Goal: Transaction & Acquisition: Purchase product/service

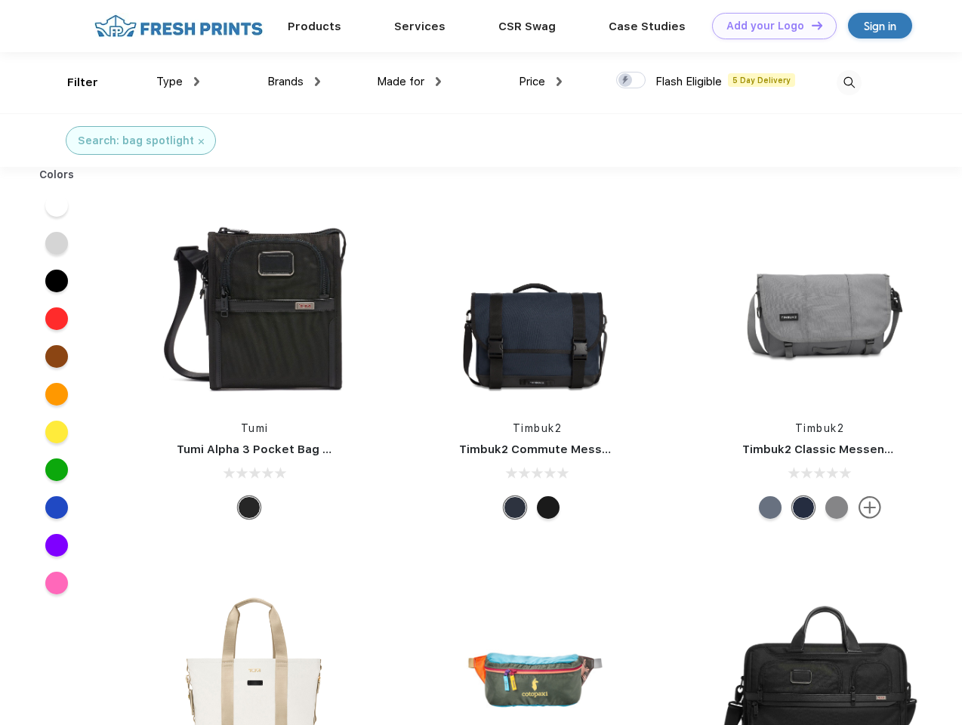
scroll to position [1, 0]
click at [768, 26] on link "Add your Logo Design Tool" at bounding box center [774, 26] width 125 height 26
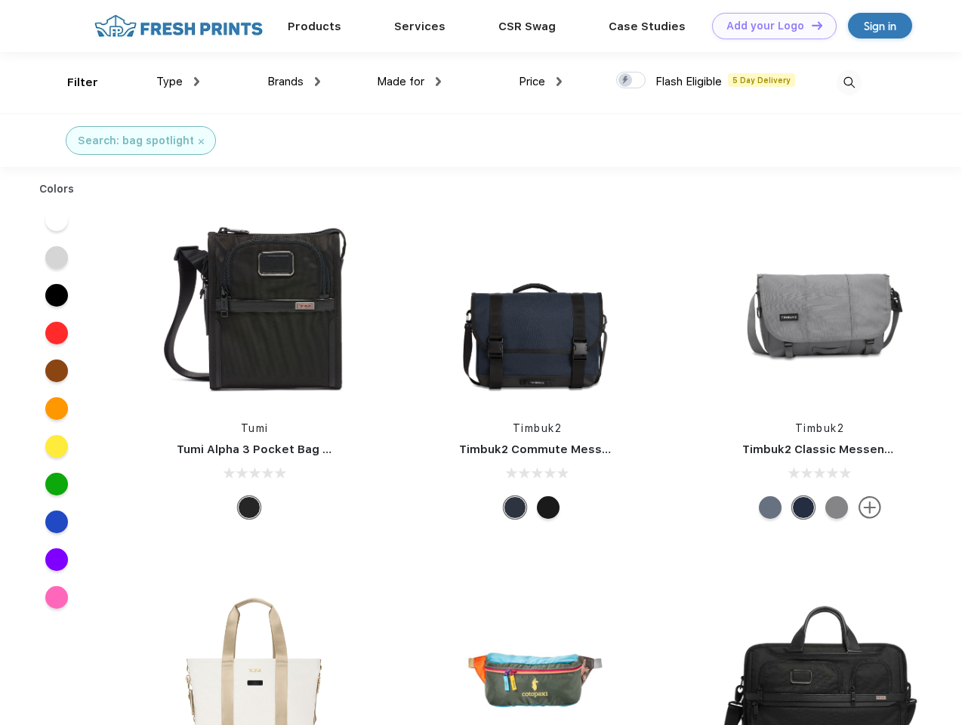
click at [0, 0] on div "Design Tool" at bounding box center [0, 0] width 0 height 0
click at [810, 25] on link "Add your Logo Design Tool" at bounding box center [774, 26] width 125 height 26
click at [72, 82] on div "Filter" at bounding box center [82, 82] width 31 height 17
click at [178, 82] on span "Type" at bounding box center [169, 82] width 26 height 14
click at [294, 82] on span "Brands" at bounding box center [285, 82] width 36 height 14
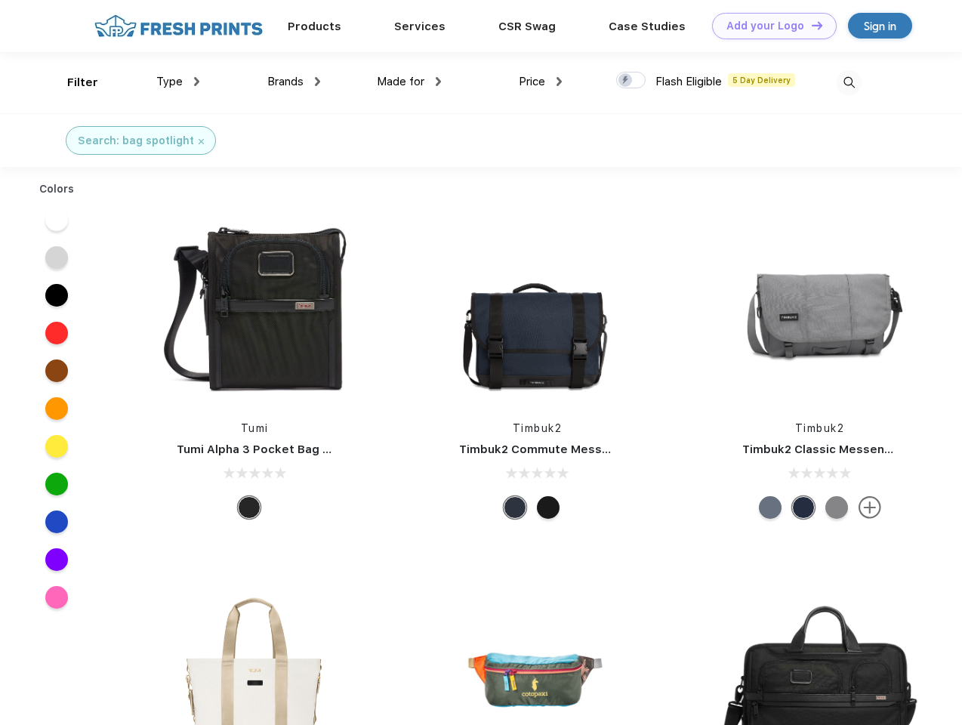
click at [409, 82] on span "Made for" at bounding box center [401, 82] width 48 height 14
click at [540, 82] on span "Price" at bounding box center [531, 82] width 26 height 14
click at [631, 81] on div at bounding box center [630, 80] width 29 height 17
click at [626, 81] on input "checkbox" at bounding box center [621, 76] width 10 height 10
click at [848, 82] on img at bounding box center [848, 82] width 25 height 25
